Goal: Task Accomplishment & Management: Use online tool/utility

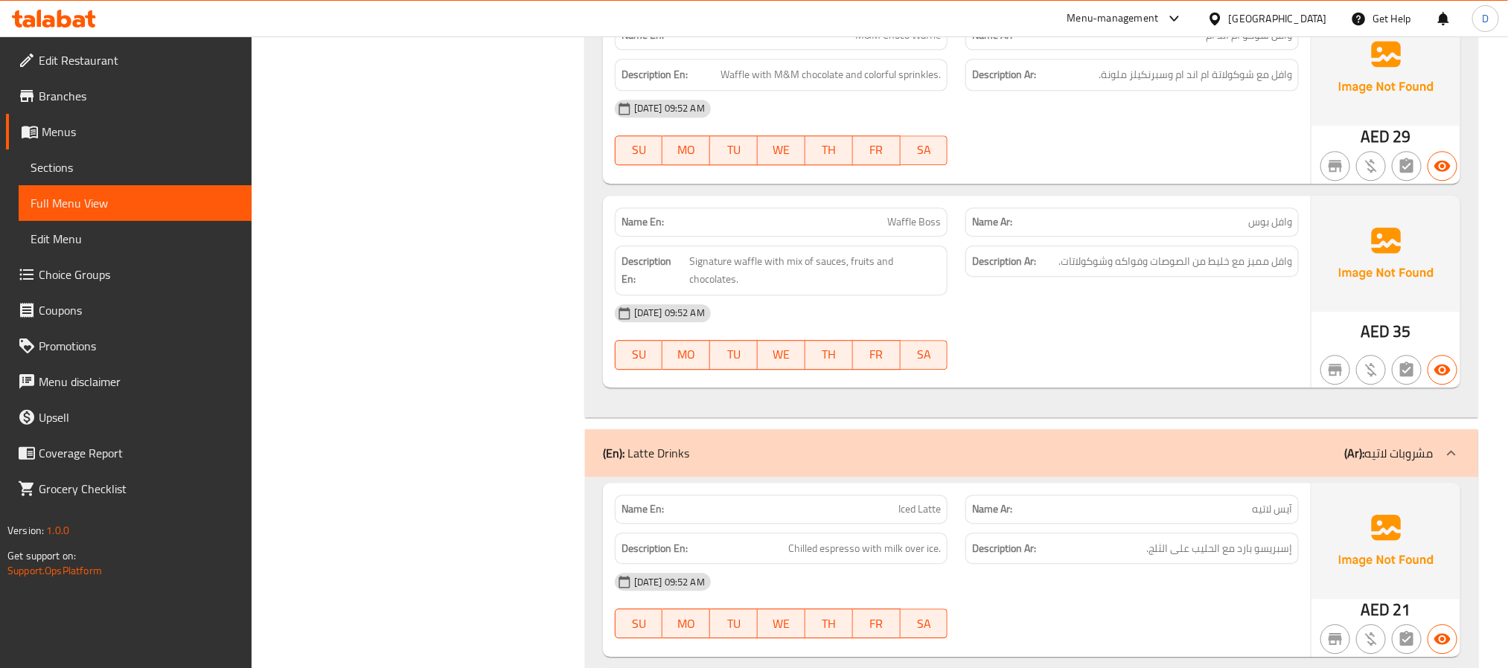
click at [132, 168] on span "Sections" at bounding box center [135, 168] width 209 height 18
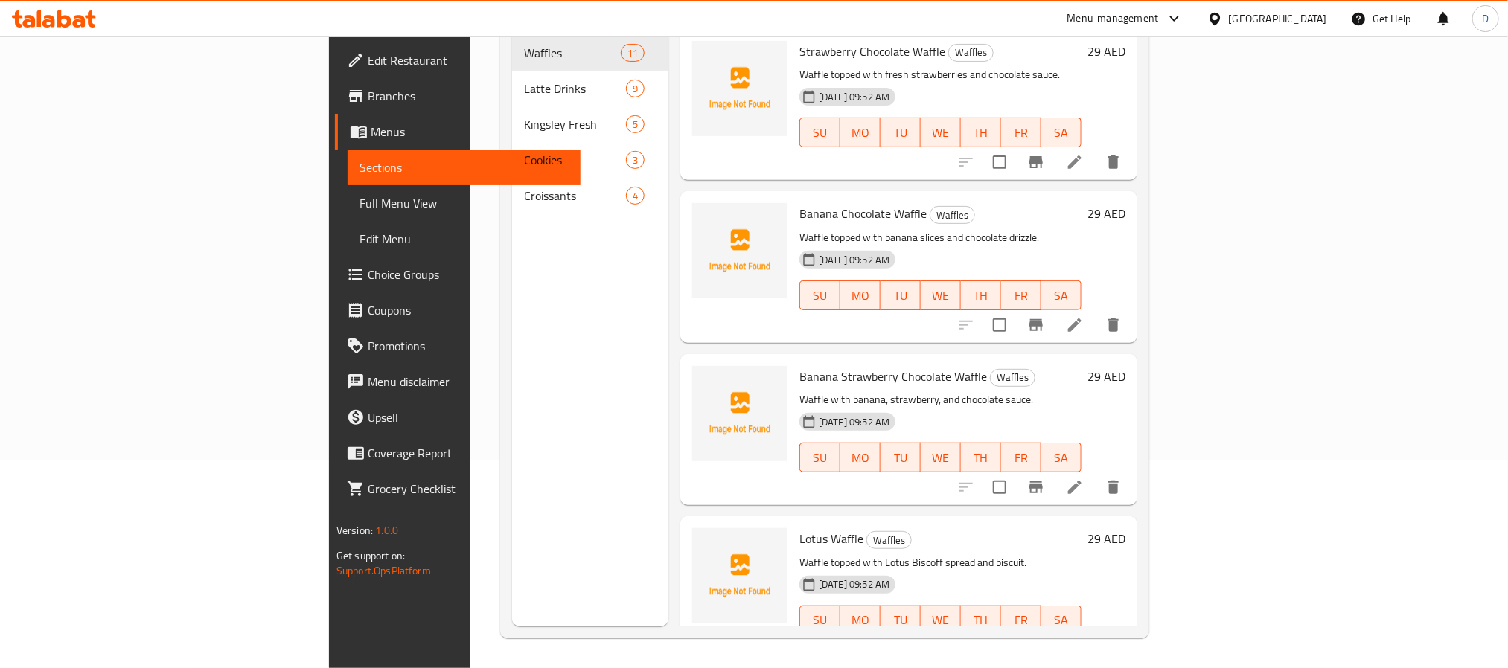
scroll to position [208, 0]
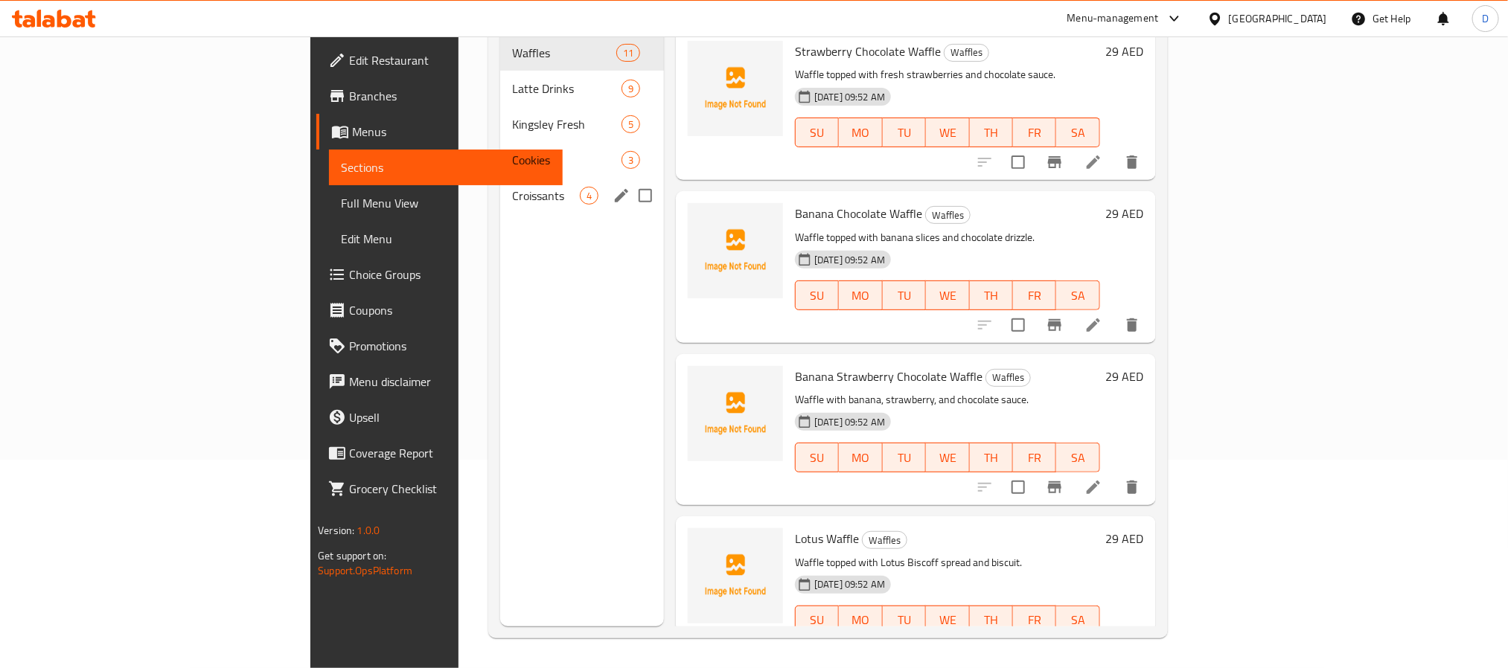
click at [500, 178] on div "Croissants 4" at bounding box center [582, 196] width 164 height 36
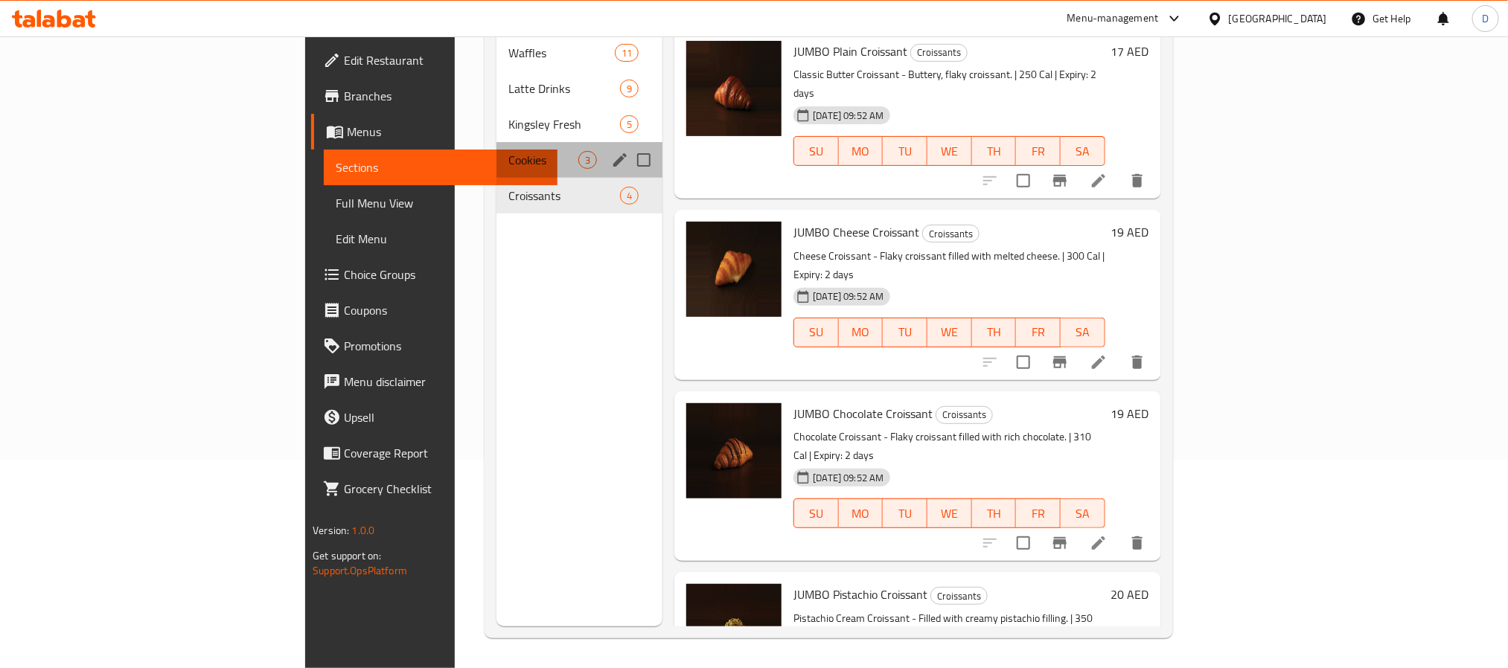
click at [496, 142] on div "Cookies 3" at bounding box center [579, 160] width 166 height 36
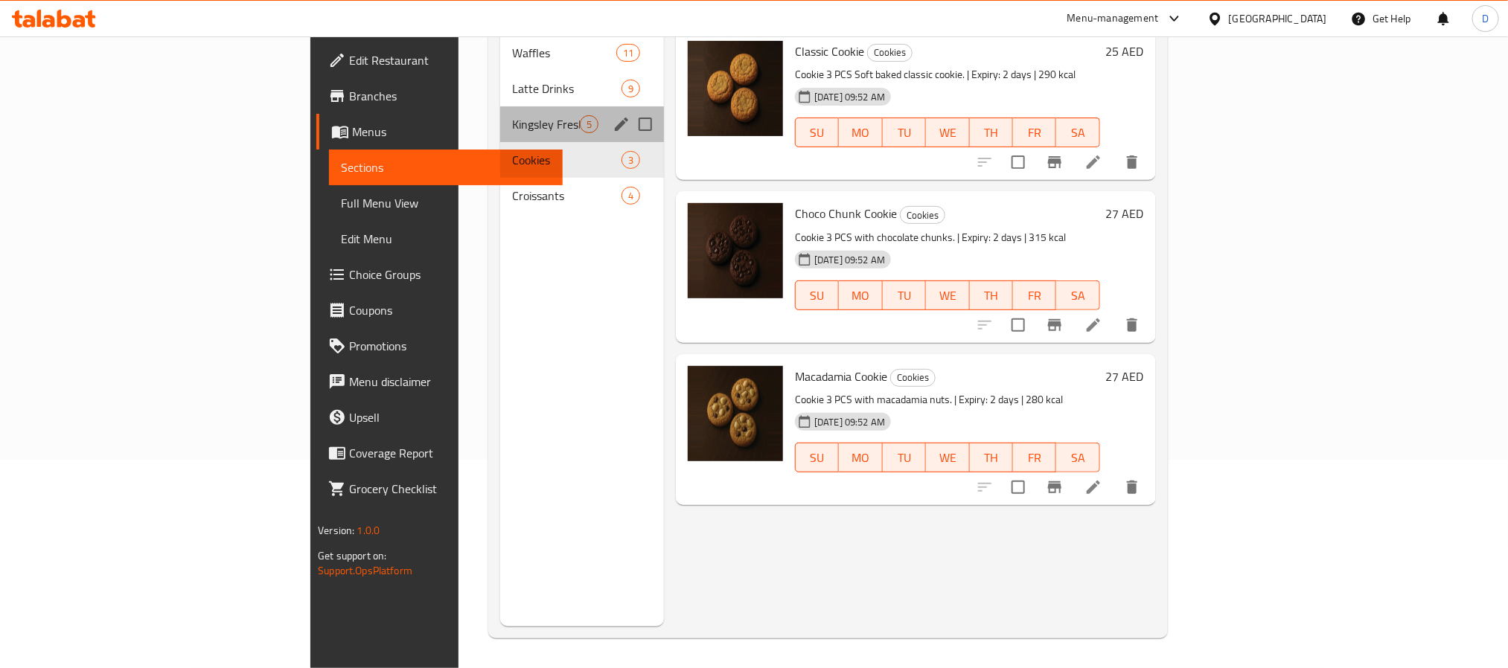
click at [500, 106] on div "Kingsley Fresh 5" at bounding box center [582, 124] width 164 height 36
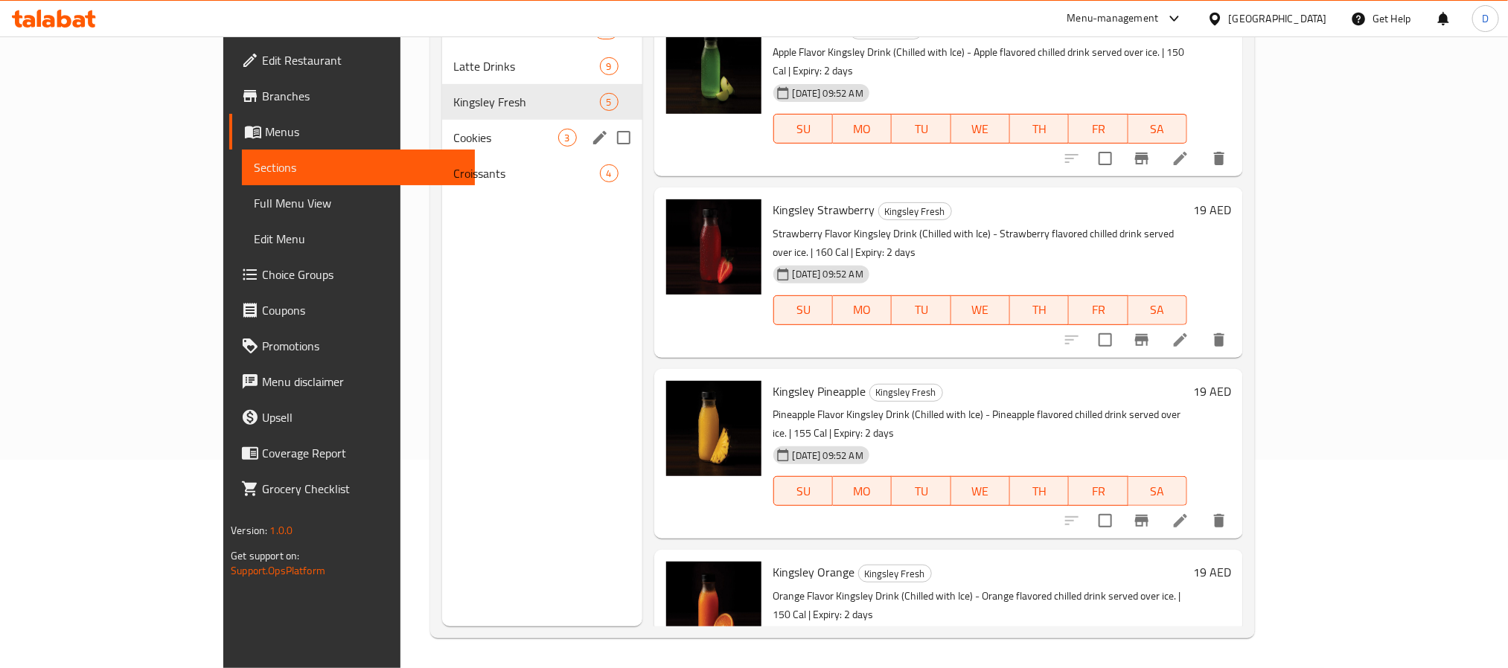
click at [442, 154] on div "Cookies 3" at bounding box center [542, 138] width 200 height 36
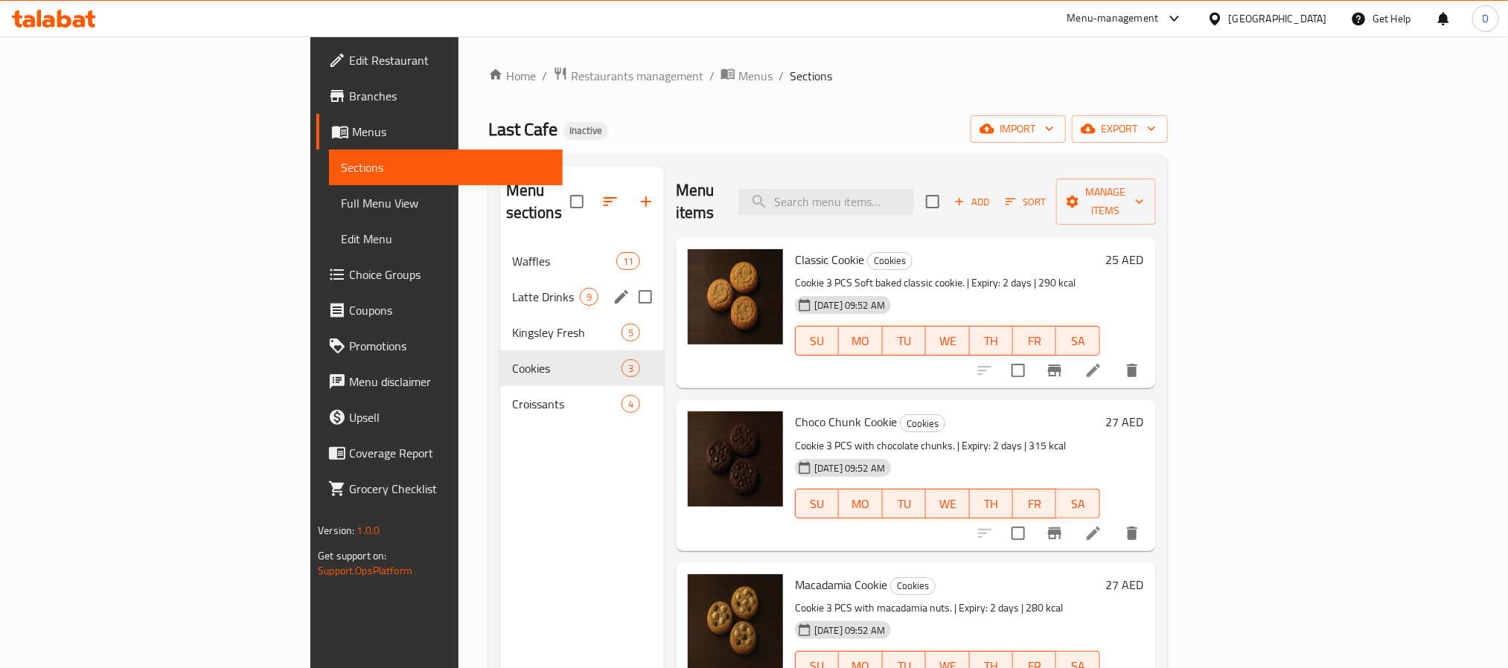
click at [512, 288] on span "Latte Drinks" at bounding box center [546, 297] width 68 height 18
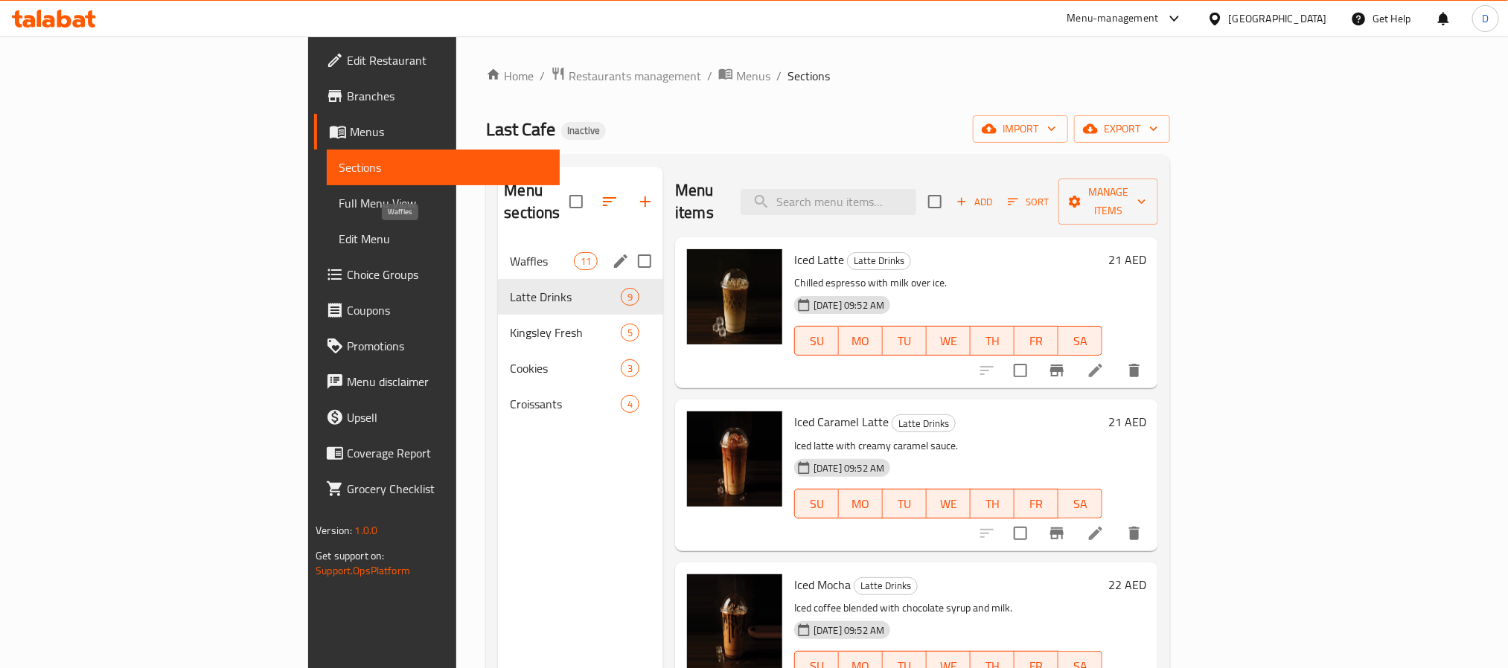
click at [510, 252] on span "Waffles" at bounding box center [541, 261] width 63 height 18
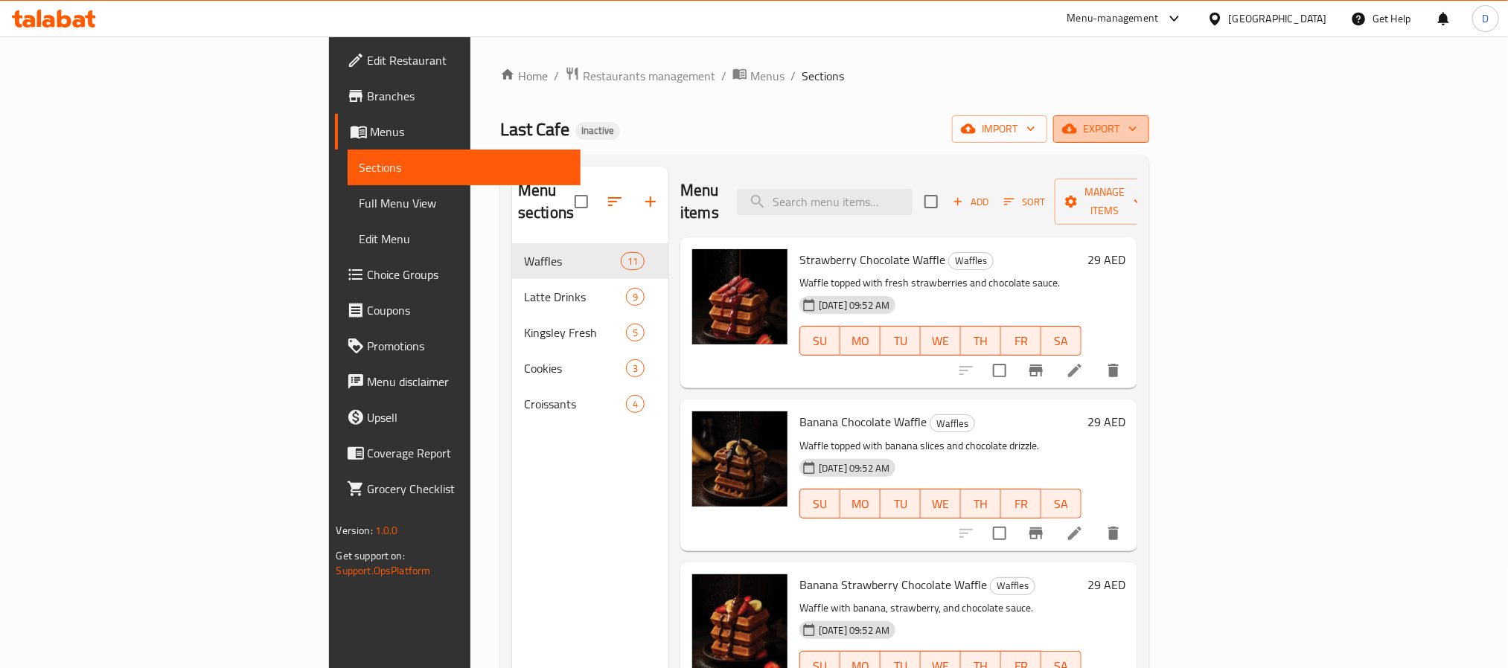
click at [1137, 132] on span "export" at bounding box center [1101, 129] width 72 height 19
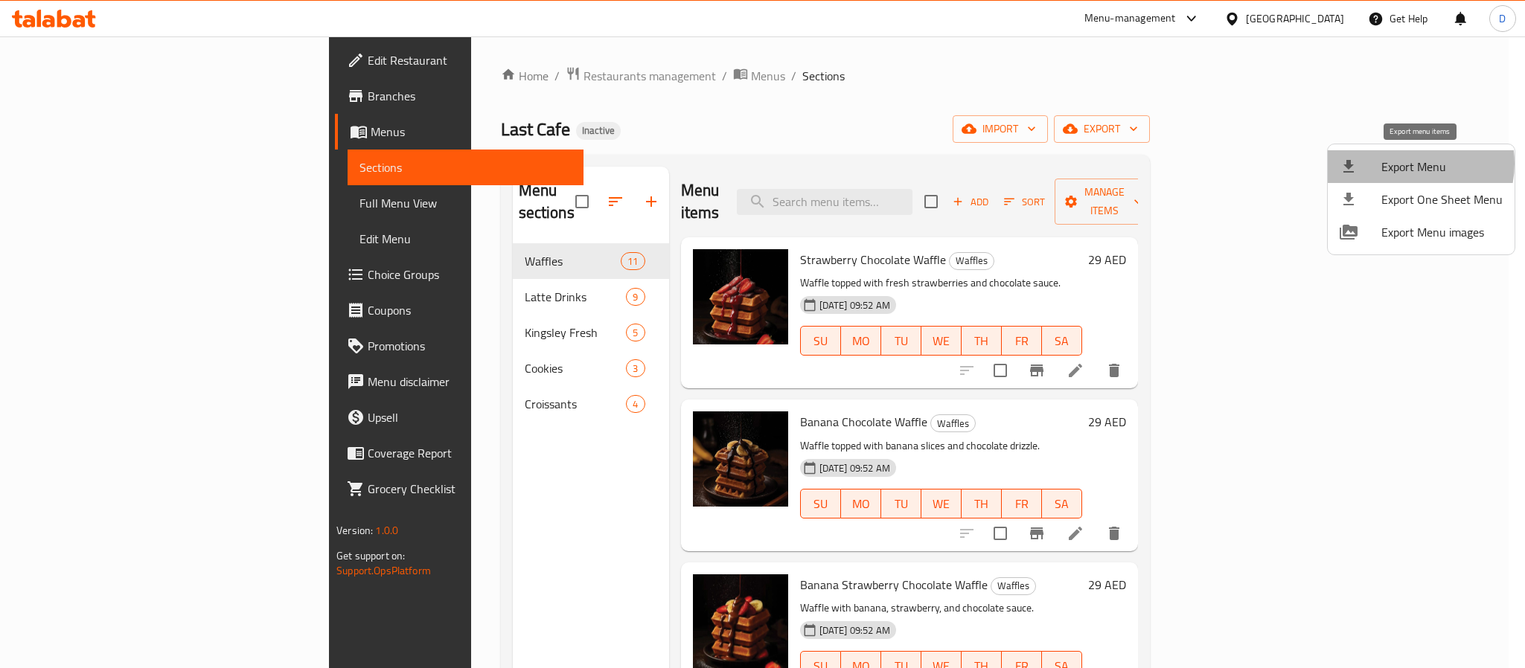
click at [1411, 164] on span "Export Menu" at bounding box center [1441, 167] width 121 height 18
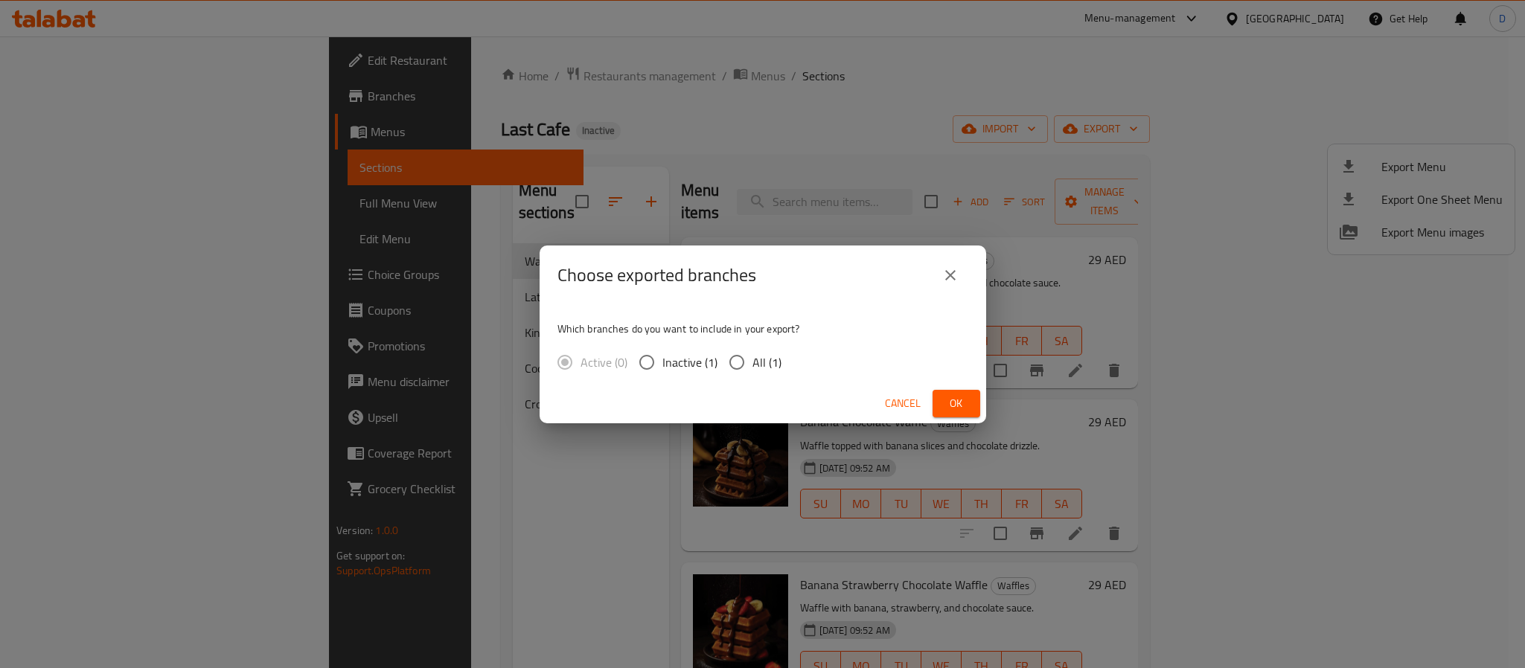
click at [961, 389] on div "Cancel Ok" at bounding box center [763, 403] width 447 height 39
click at [959, 404] on span "Ok" at bounding box center [956, 403] width 24 height 19
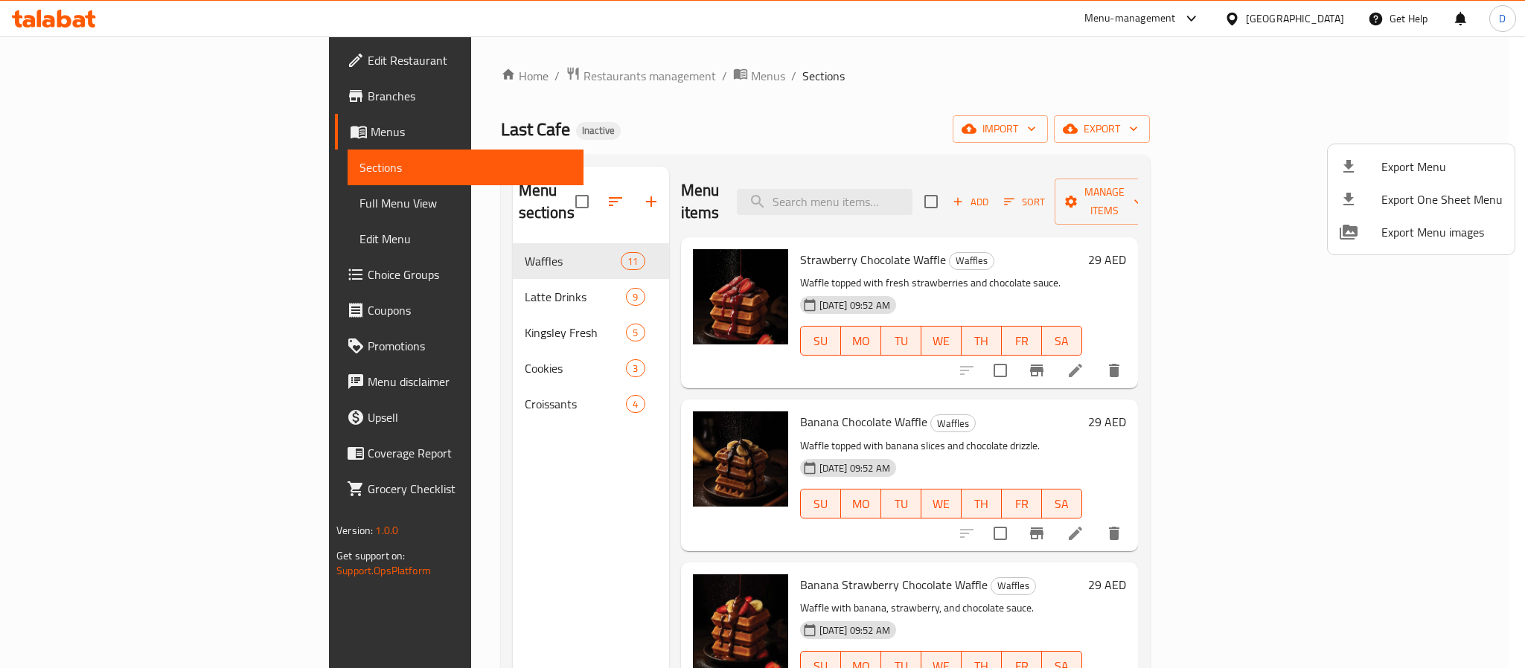
click at [449, 71] on div at bounding box center [762, 334] width 1525 height 668
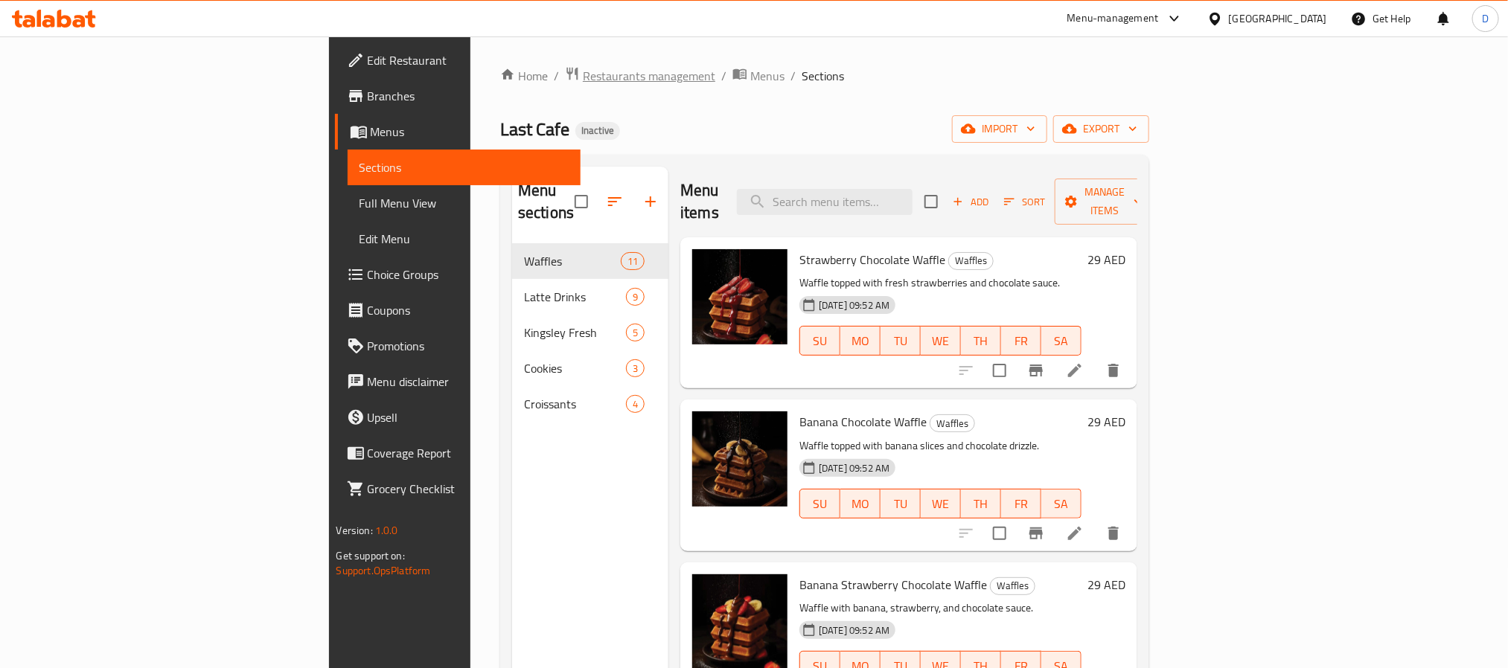
click at [583, 83] on span "Restaurants management" at bounding box center [649, 76] width 132 height 18
